Goal: Check status: Check status

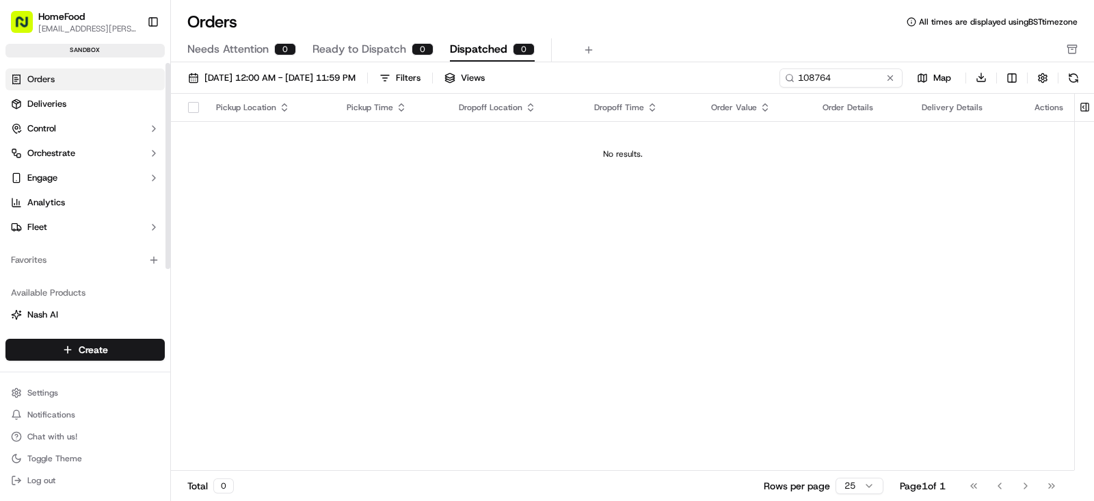
click at [83, 81] on link "Orders" at bounding box center [84, 79] width 159 height 22
click at [848, 84] on input "108764" at bounding box center [820, 77] width 164 height 19
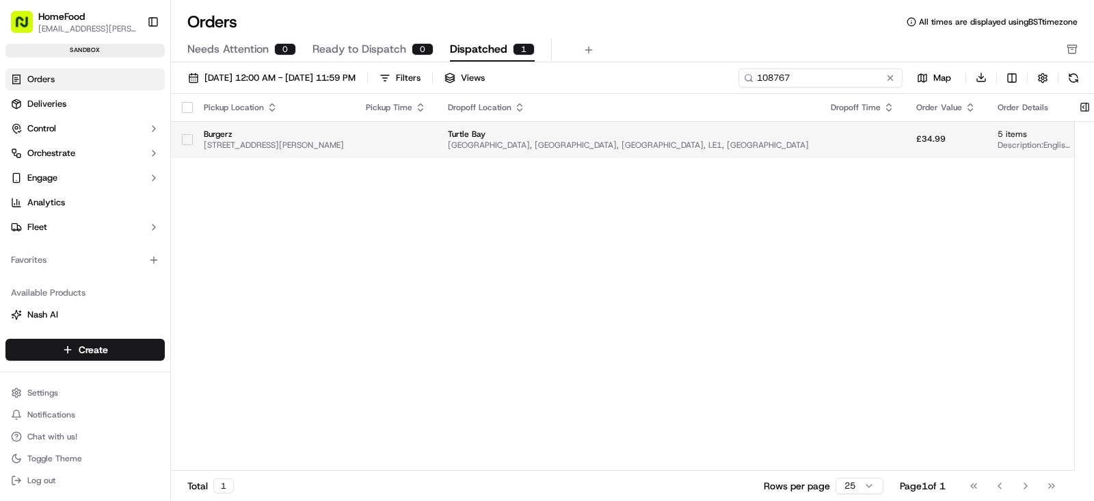
type input "108767"
click at [437, 152] on td at bounding box center [396, 139] width 82 height 37
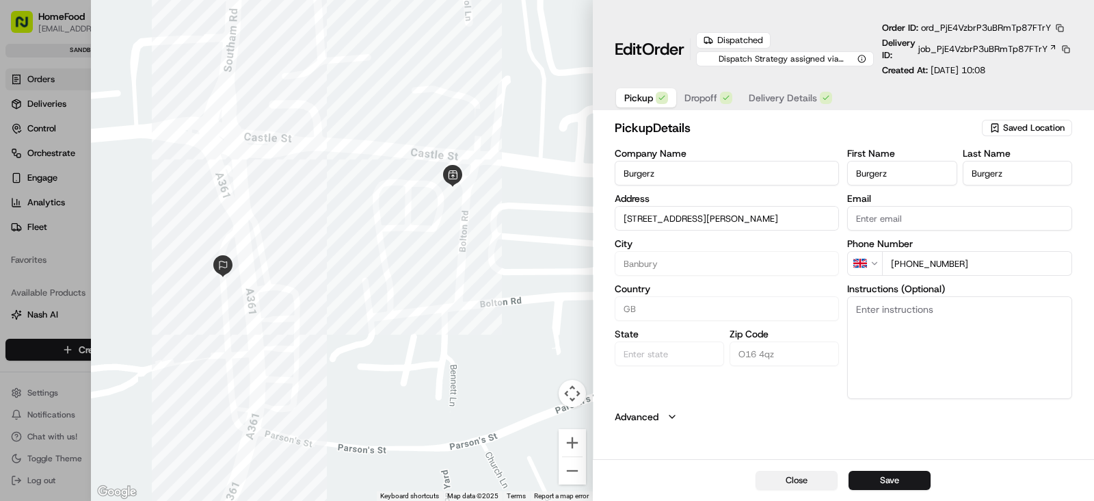
click at [816, 485] on button "Close" at bounding box center [797, 479] width 82 height 19
type input "+1"
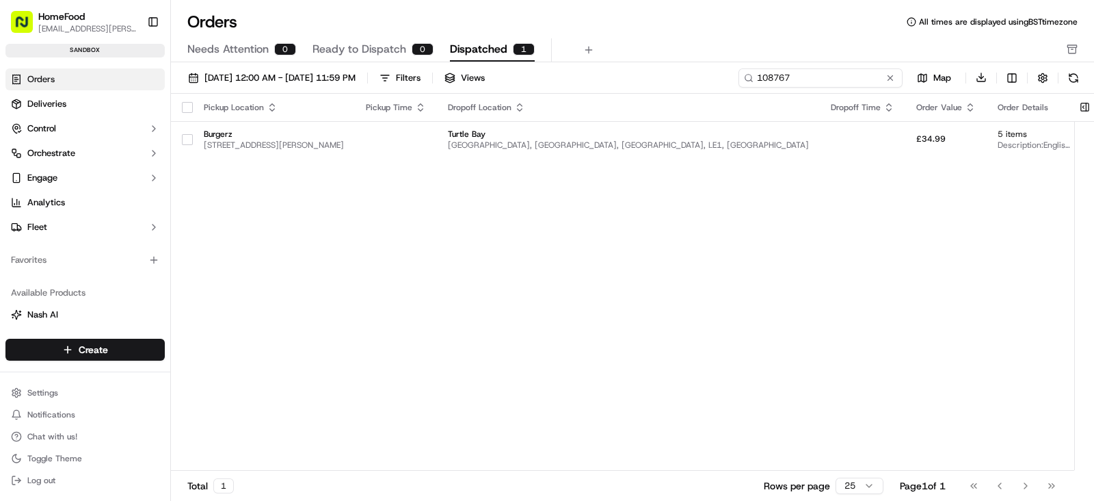
click at [846, 70] on input "108767" at bounding box center [820, 77] width 164 height 19
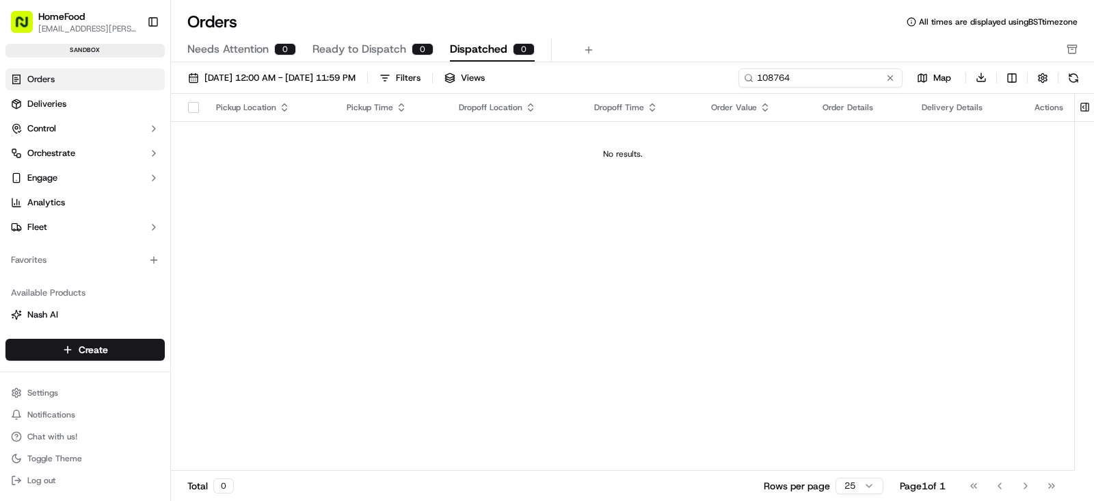
type input "108764"
